Goal: Information Seeking & Learning: Understand process/instructions

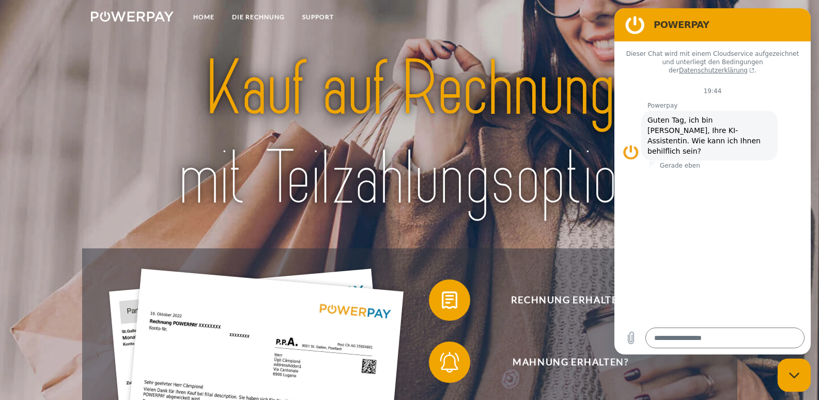
click at [558, 37] on div at bounding box center [409, 134] width 655 height 228
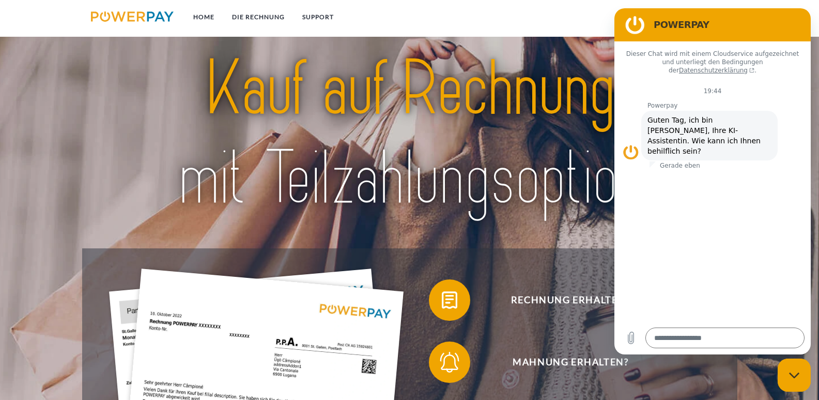
scroll to position [103, 0]
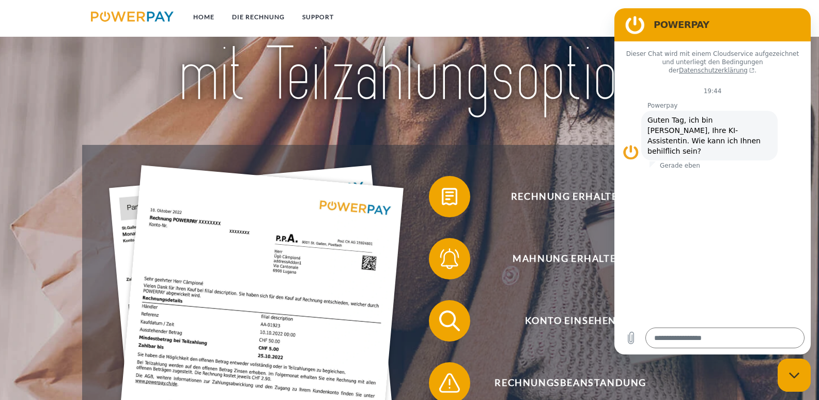
click at [558, 162] on div "Rechnung erhalten? Mahnung erhalten? Konto einsehen" at bounding box center [409, 352] width 655 height 414
click at [569, 113] on img at bounding box center [409, 29] width 575 height 187
click at [803, 372] on div "Messaging-Fenster schließen" at bounding box center [794, 374] width 31 height 31
type textarea "*"
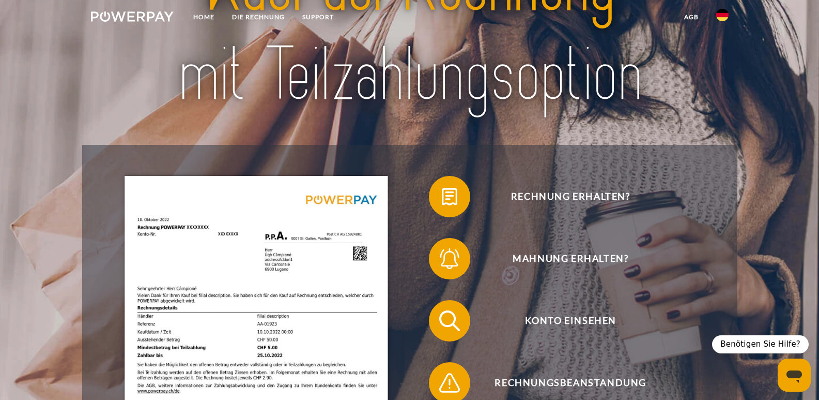
scroll to position [0, 0]
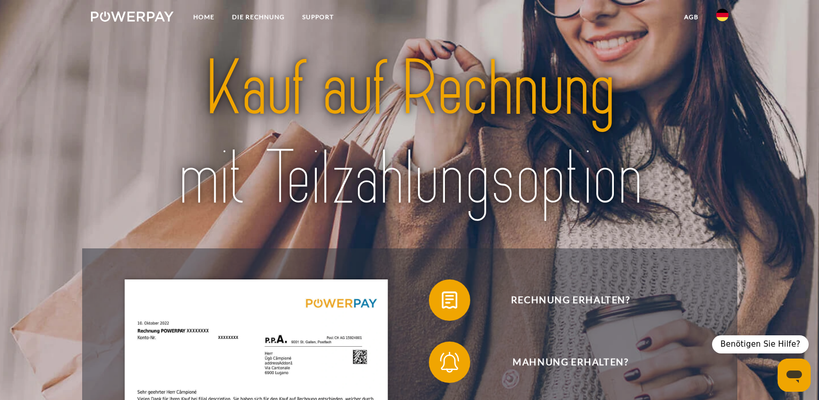
click at [723, 13] on img at bounding box center [722, 15] width 12 height 12
click at [724, 50] on img at bounding box center [722, 48] width 12 height 12
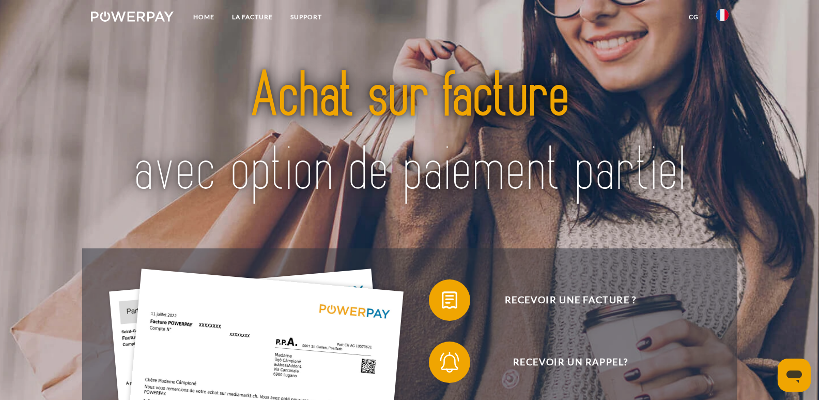
click at [456, 45] on img at bounding box center [409, 133] width 575 height 187
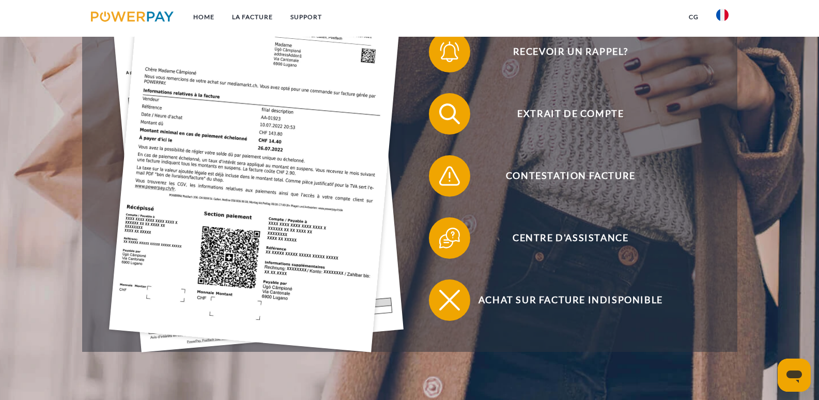
scroll to position [207, 0]
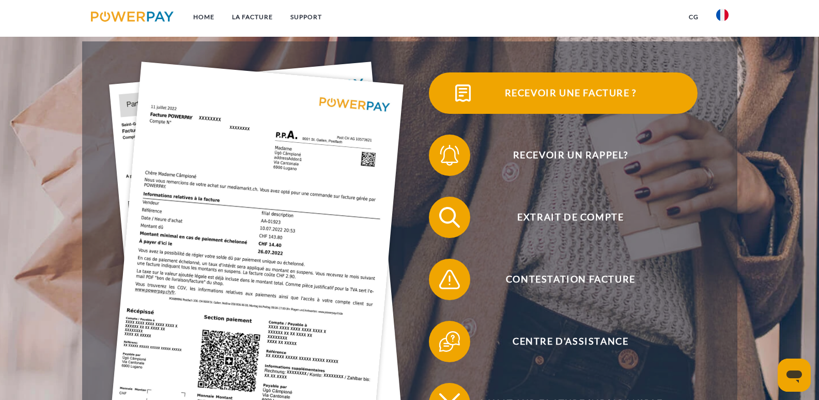
click at [546, 95] on span "Recevoir une facture ?" at bounding box center [570, 92] width 253 height 41
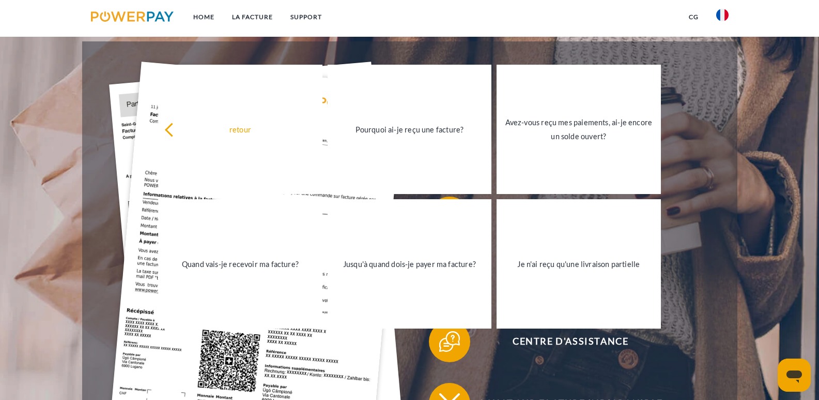
click at [77, 119] on header "Home LA FACTURE Support" at bounding box center [409, 160] width 819 height 734
click at [200, 16] on link "Home" at bounding box center [204, 17] width 39 height 19
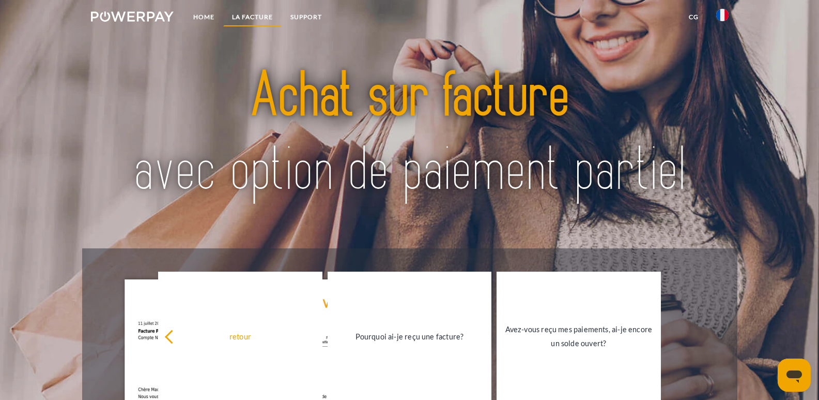
click at [247, 16] on link "LA FACTURE" at bounding box center [252, 17] width 58 height 19
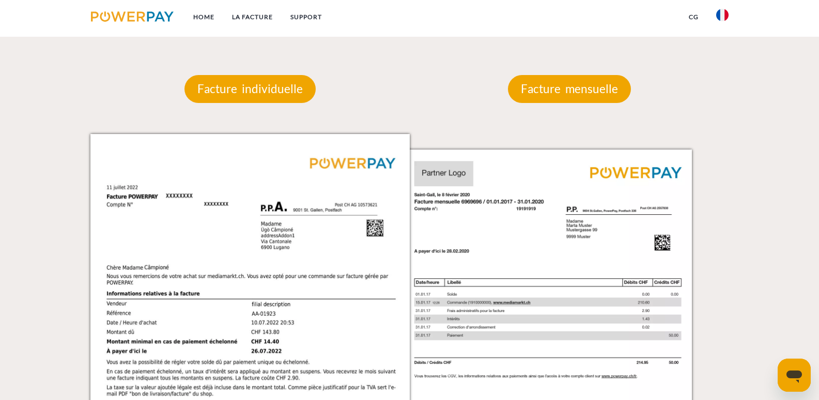
scroll to position [891, 0]
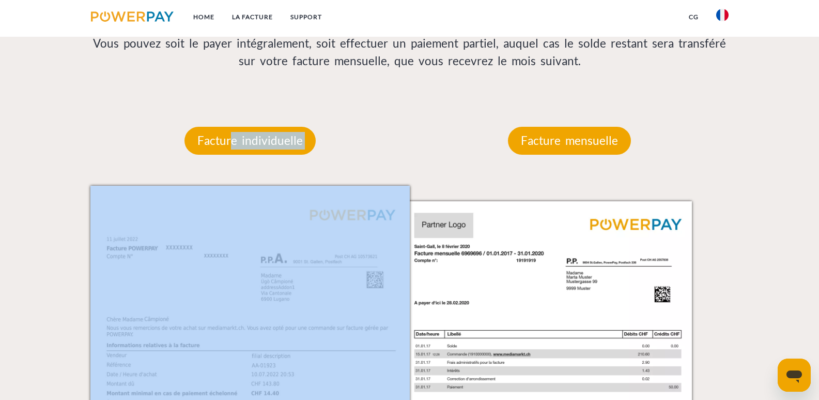
drag, startPoint x: 228, startPoint y: 146, endPoint x: 455, endPoint y: 139, distance: 227.1
click at [455, 139] on div "Facture individuelle Facture individuelle Numéro de facture et de compte Numéro…" at bounding box center [409, 367] width 655 height 543
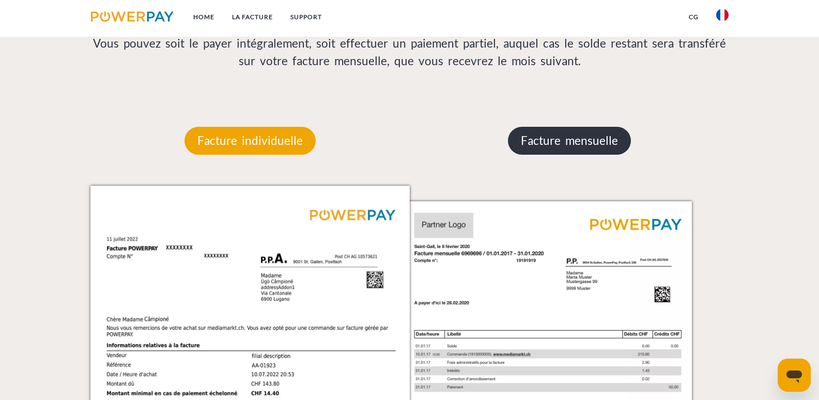
click at [577, 138] on p "Facture mensuelle" at bounding box center [569, 141] width 123 height 28
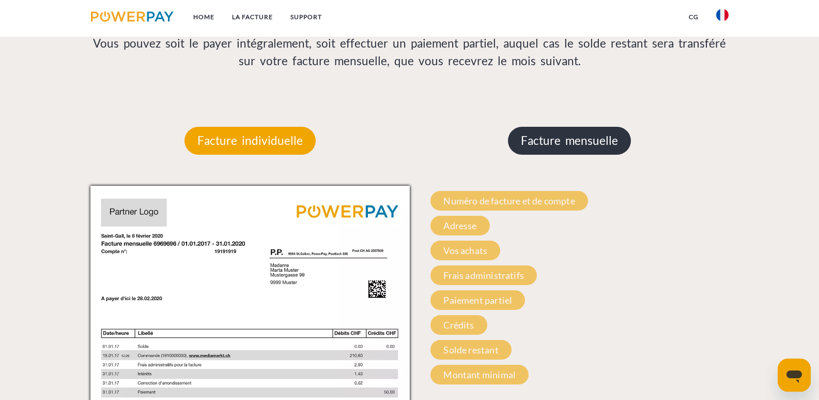
click at [577, 138] on p "Facture mensuelle" at bounding box center [569, 141] width 123 height 28
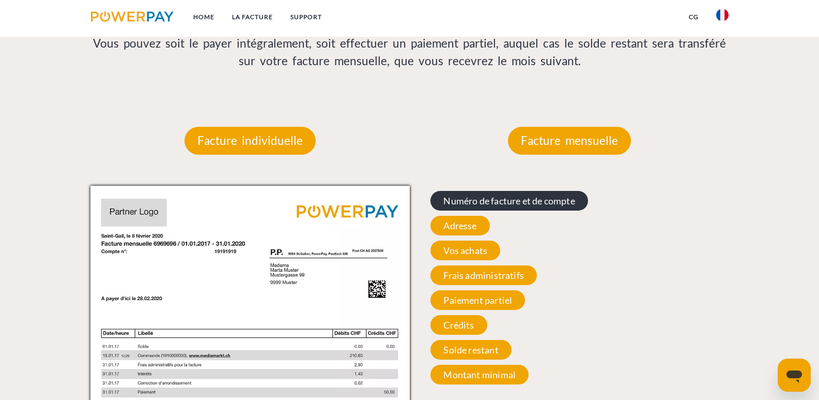
click at [500, 206] on span "Numéro de facture et de compte" at bounding box center [509, 201] width 157 height 20
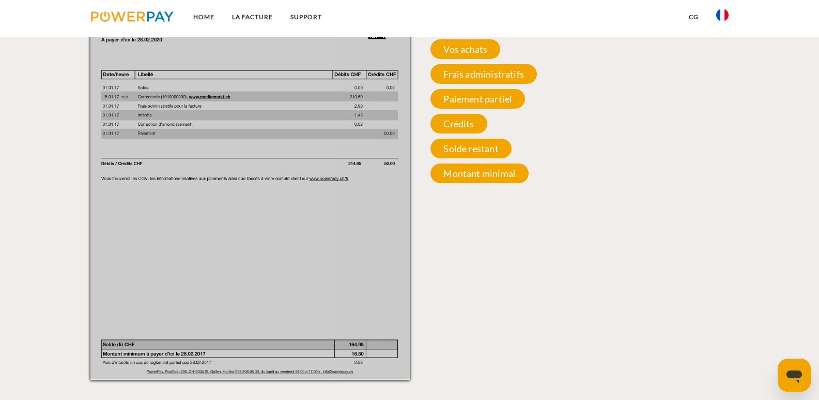
scroll to position [1201, 0]
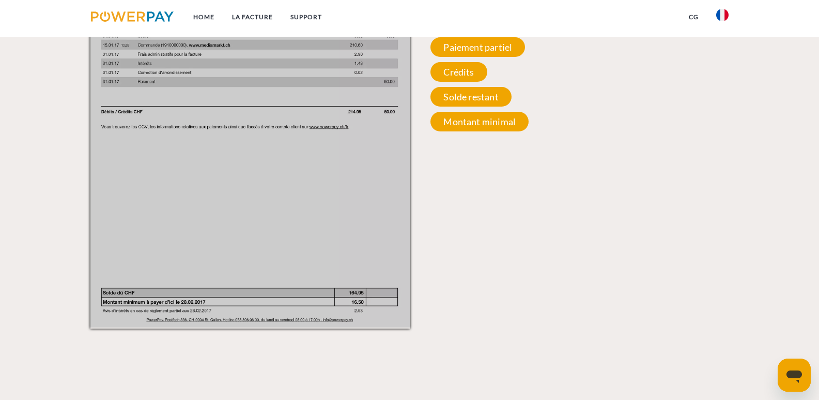
click at [484, 325] on div "Facture mensuelle Facture mensuelle Numéro de facture et de compte Numéro de fa…" at bounding box center [569, 56] width 319 height 543
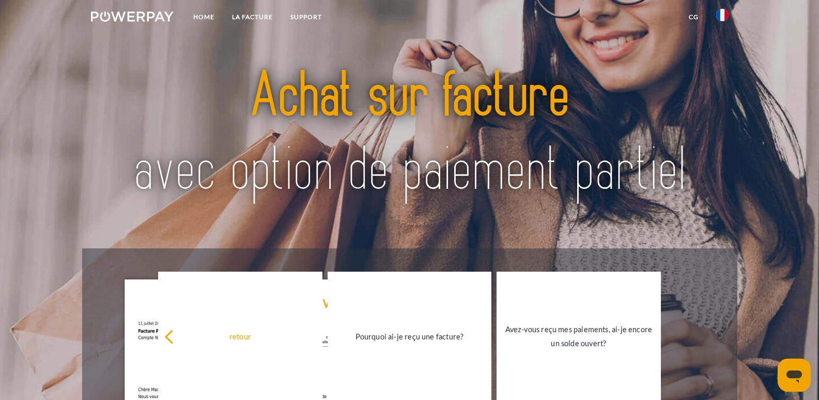
click at [141, 19] on img at bounding box center [132, 16] width 83 height 10
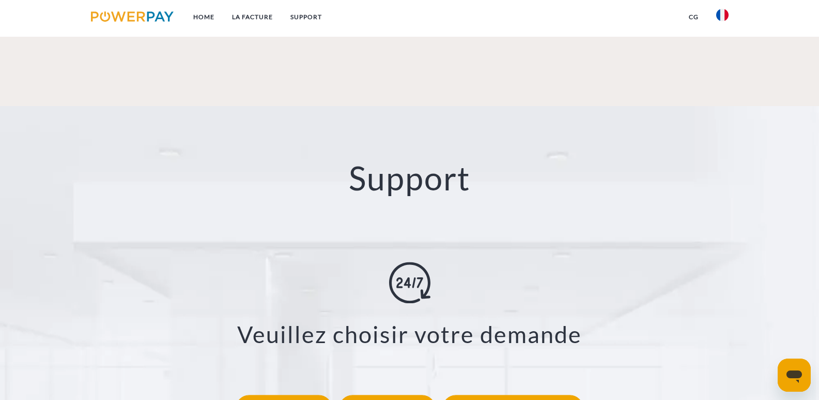
scroll to position [1990, 0]
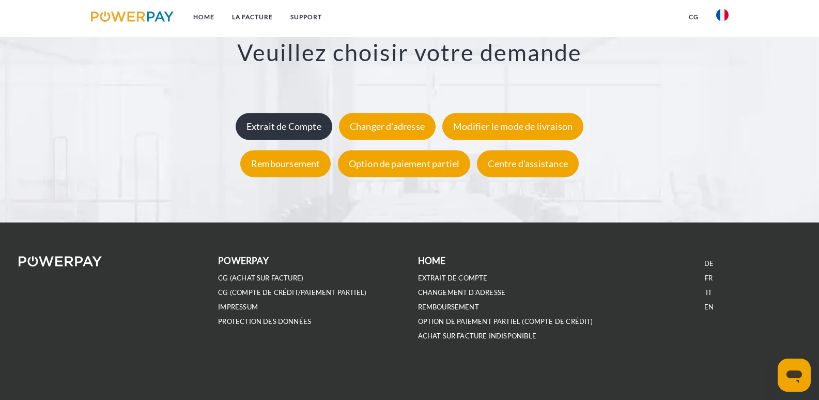
click at [271, 127] on div "Extrait de Compte" at bounding box center [284, 126] width 97 height 27
